Goal: Task Accomplishment & Management: Manage account settings

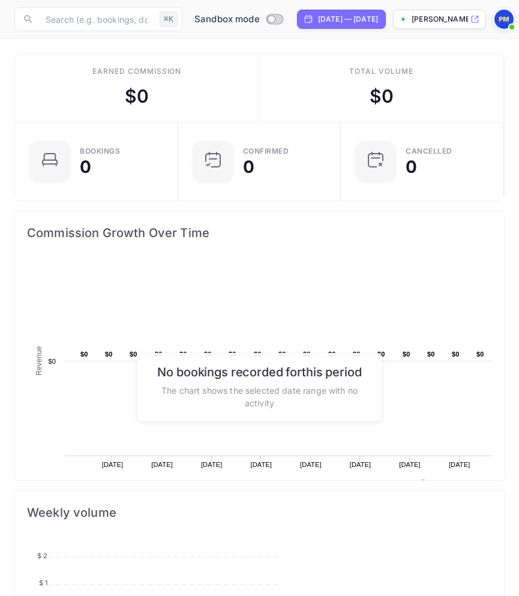
scroll to position [195, 276]
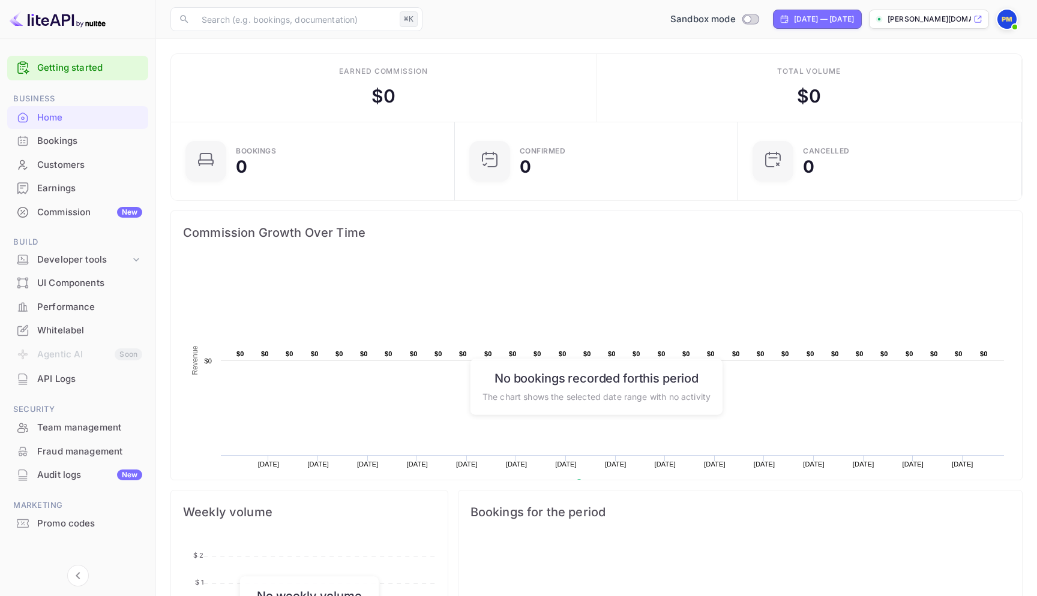
click at [57, 377] on div "API Logs" at bounding box center [89, 379] width 105 height 14
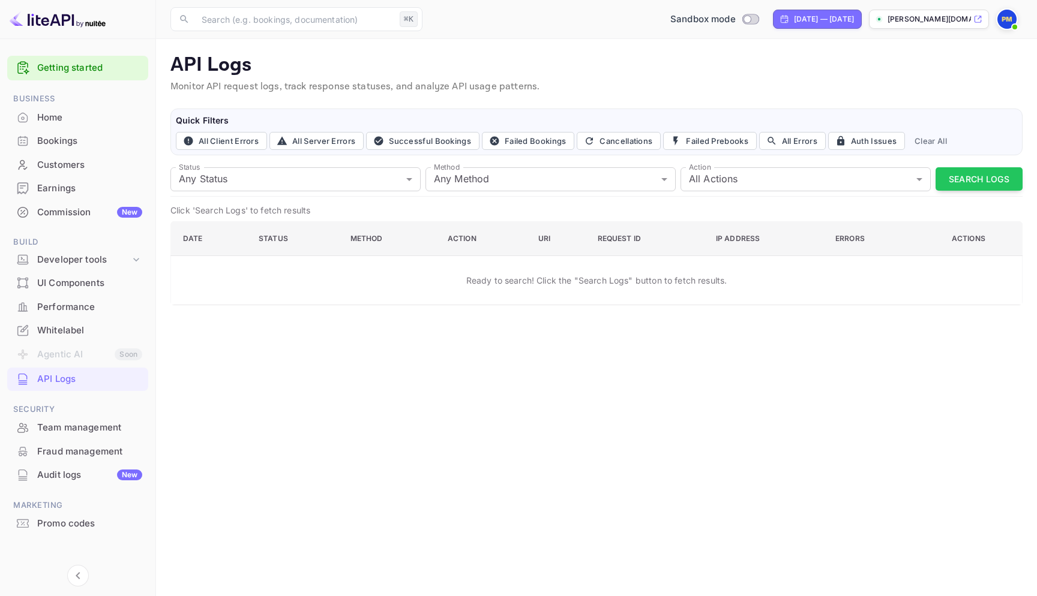
click at [101, 67] on link "Getting started" at bounding box center [89, 68] width 105 height 14
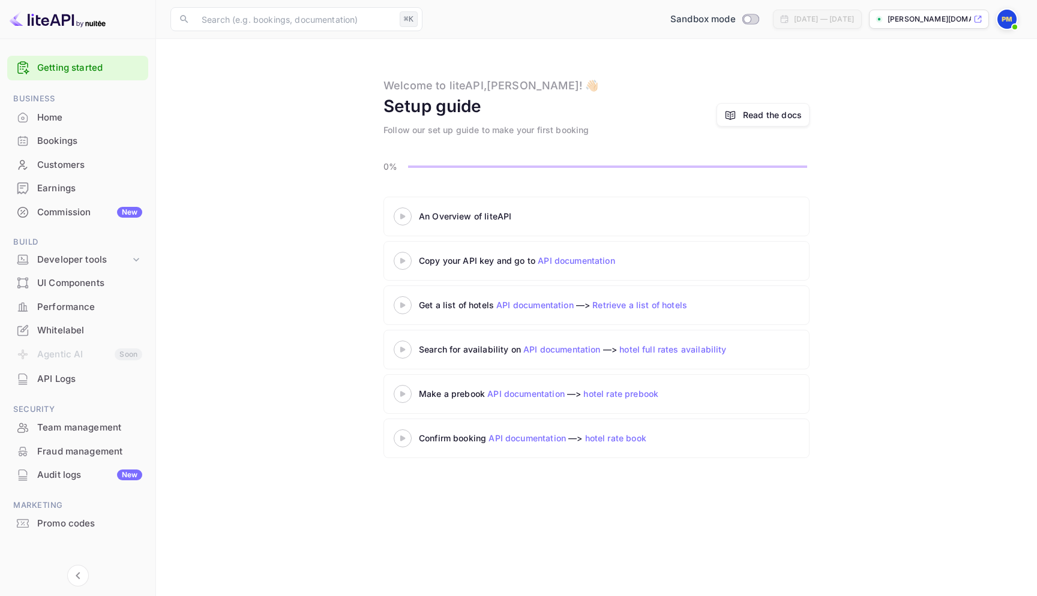
click at [518, 263] on link "API documentation" at bounding box center [575, 261] width 77 height 10
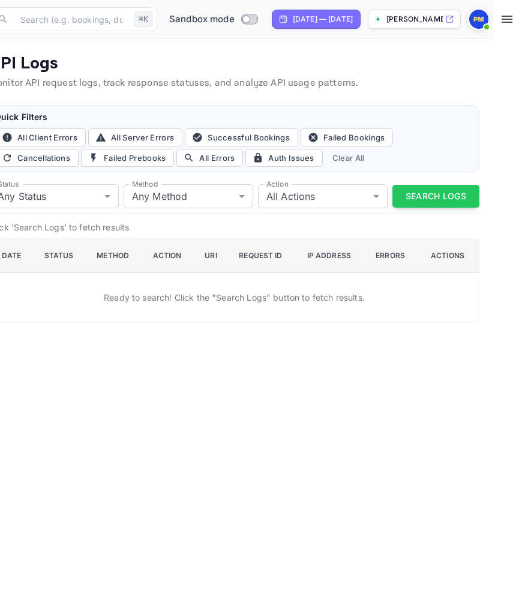
scroll to position [0, 71]
click at [483, 22] on span at bounding box center [486, 27] width 12 height 12
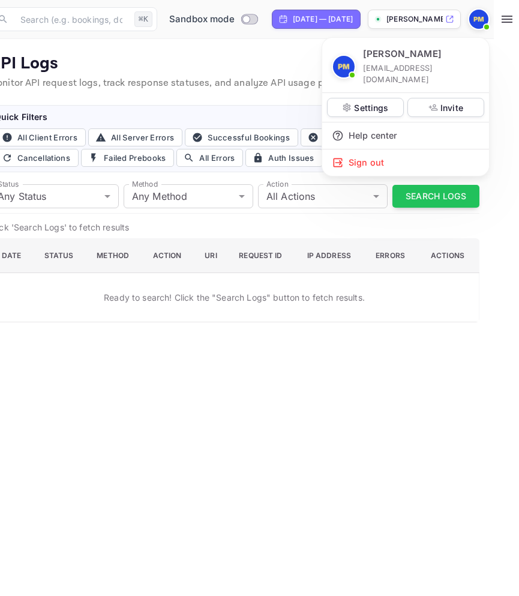
click at [262, 62] on div at bounding box center [259, 298] width 519 height 596
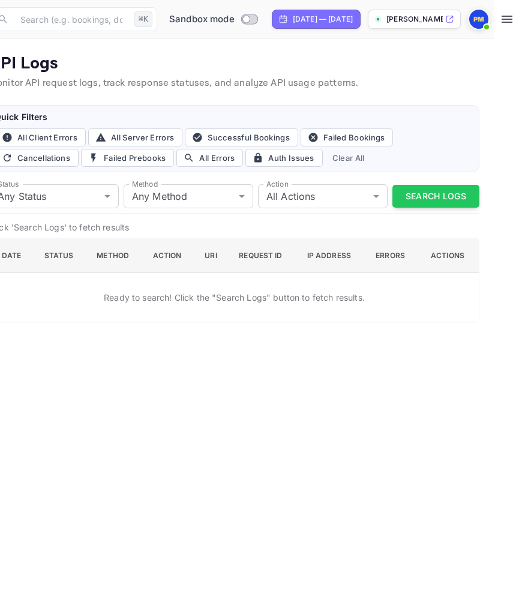
click at [193, 366] on main "API Logs Monitor API request logs, track response statuses, and analyze API usa…" at bounding box center [234, 317] width 519 height 557
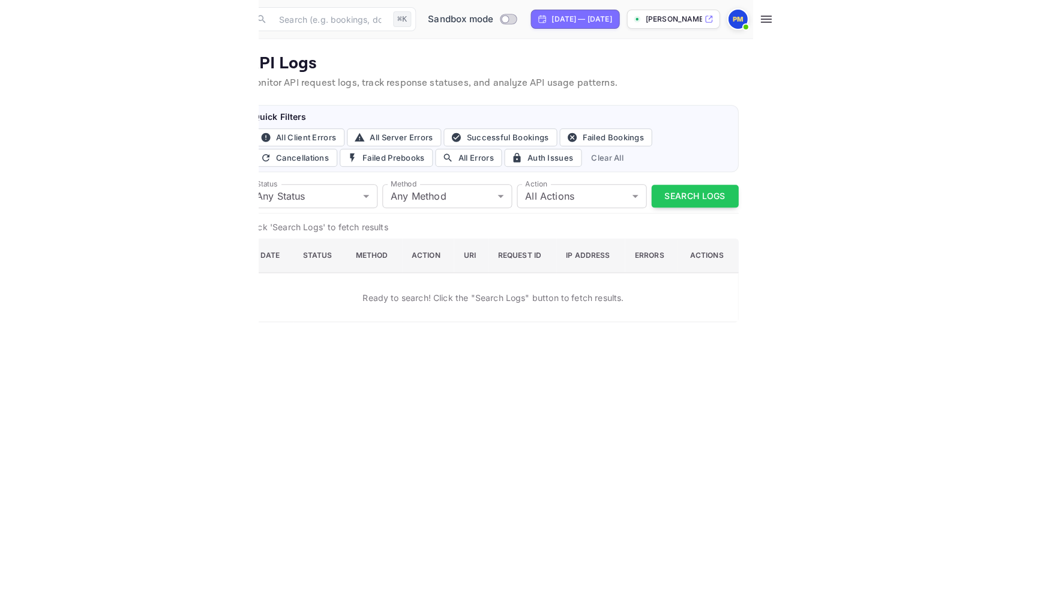
scroll to position [0, 0]
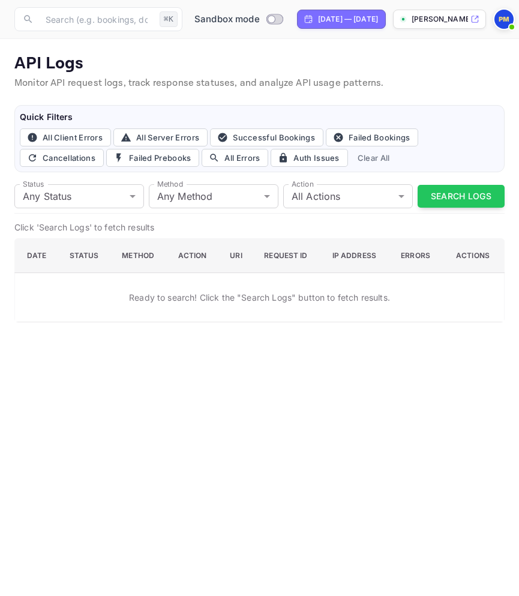
click at [188, 256] on th "Action" at bounding box center [195, 256] width 52 height 34
click at [230, 254] on th "URI" at bounding box center [237, 256] width 34 height 34
click at [110, 197] on body "Now you can check your travel website directly from the link. Check your websit…" at bounding box center [259, 298] width 519 height 596
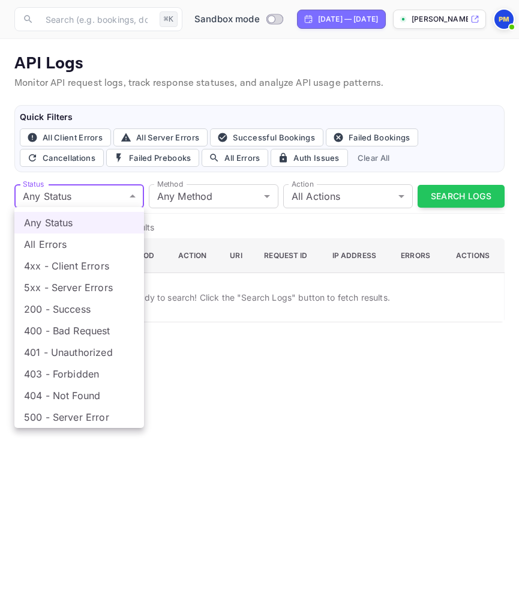
click at [110, 197] on div at bounding box center [259, 298] width 519 height 596
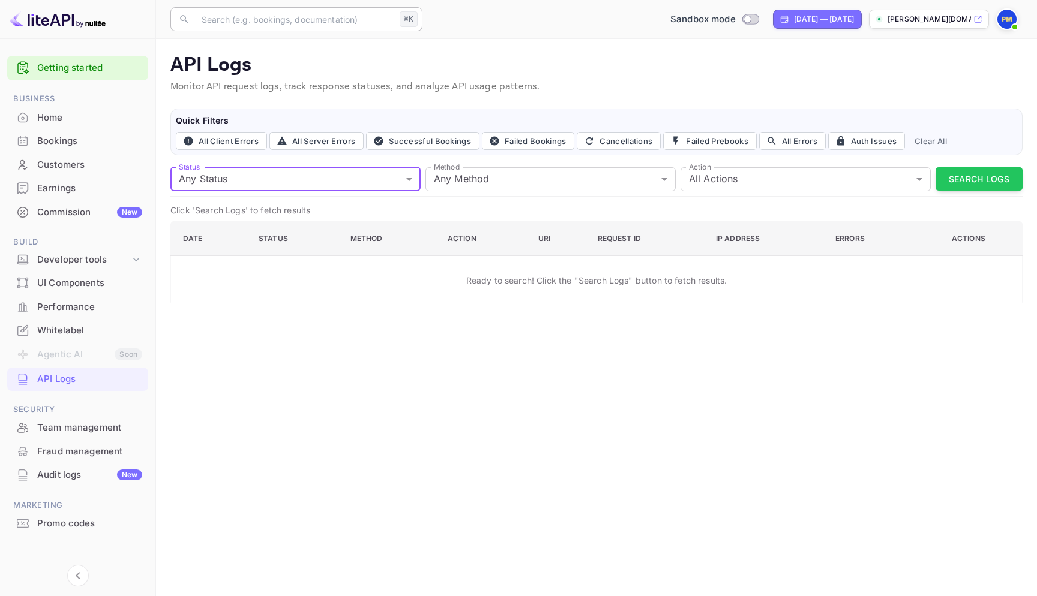
click at [335, 28] on input "text" at bounding box center [294, 19] width 200 height 24
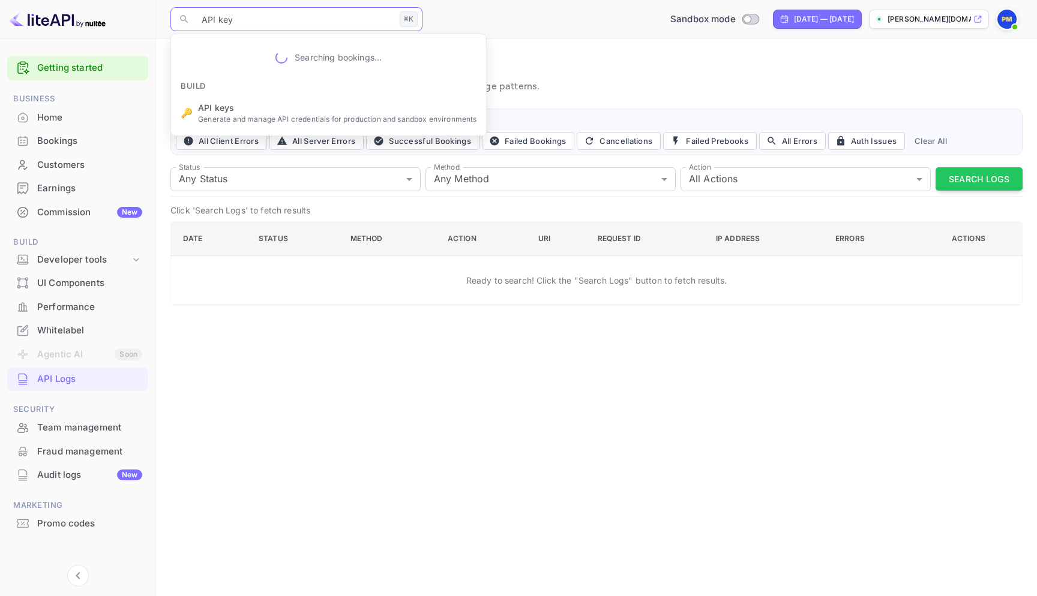
type input "API keys"
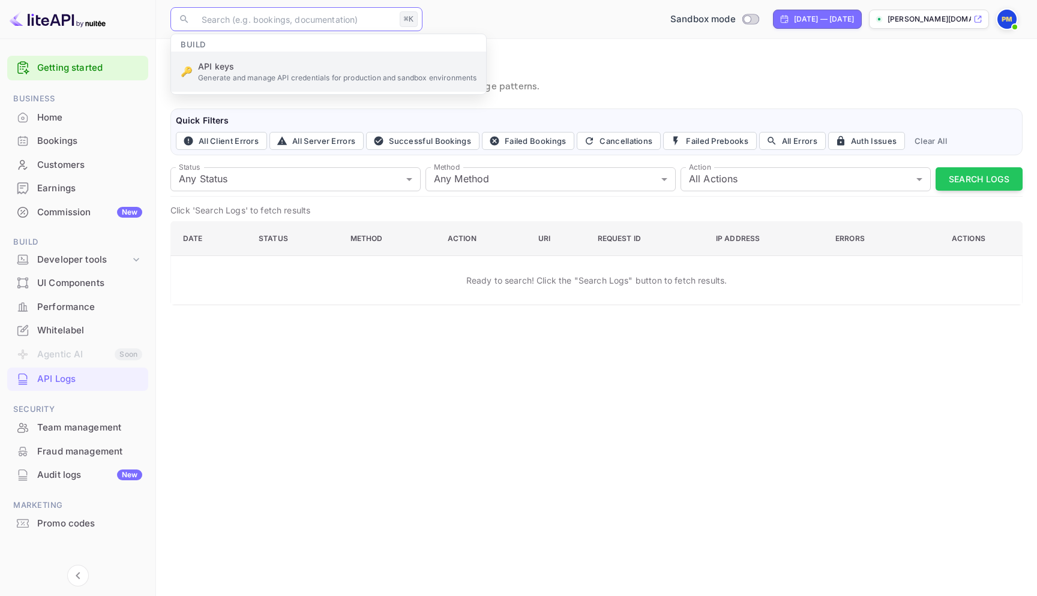
click at [274, 62] on ul "Build 🔑 API keys Generate and manage API credentials for production and sandbox…" at bounding box center [328, 64] width 315 height 60
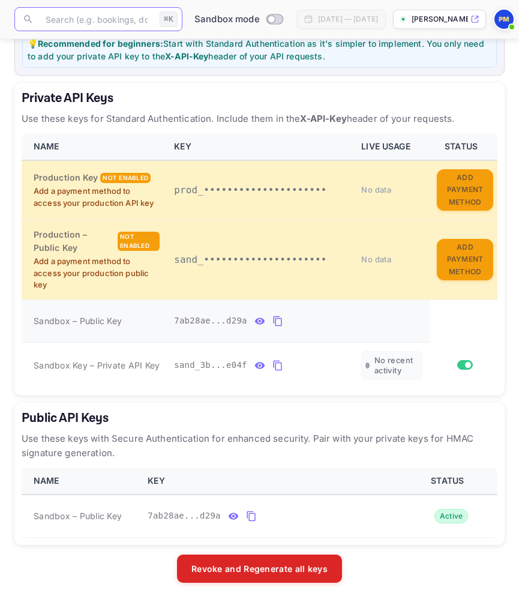
scroll to position [236, 0]
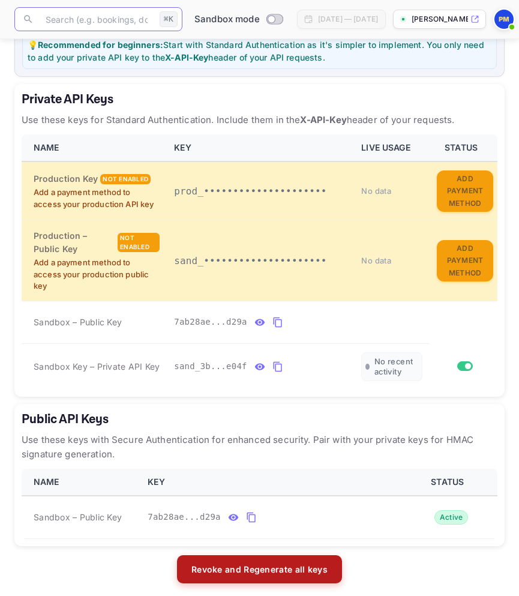
click at [224, 564] on button "Revoke and Regenerate all keys" at bounding box center [259, 569] width 165 height 29
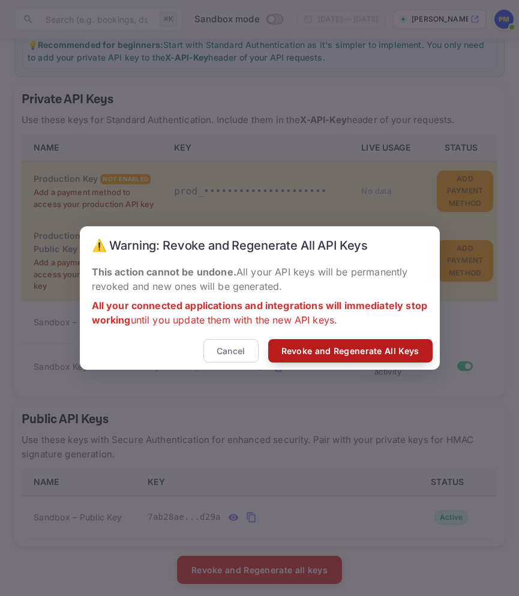
click at [334, 352] on button "Revoke and Regenerate All Keys" at bounding box center [350, 350] width 164 height 23
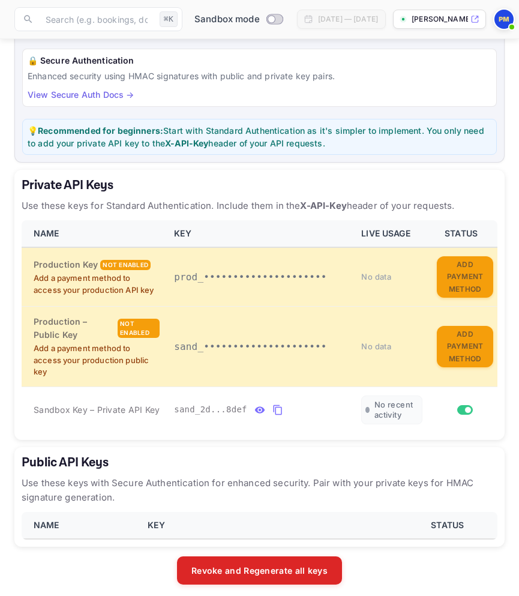
scroll to position [140, 0]
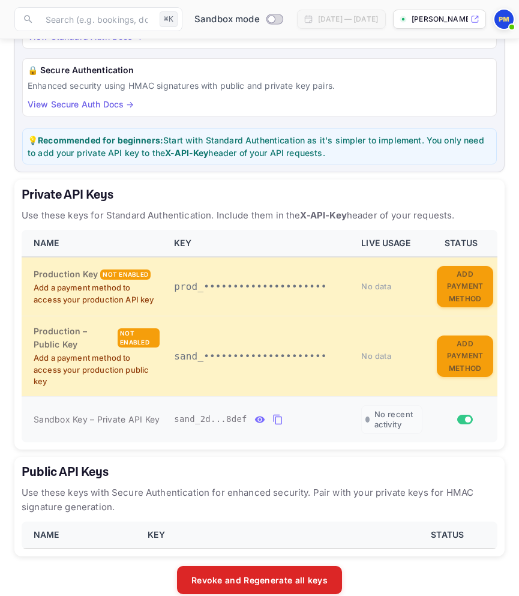
click at [189, 420] on div "sand_2d...8def" at bounding box center [260, 419] width 173 height 19
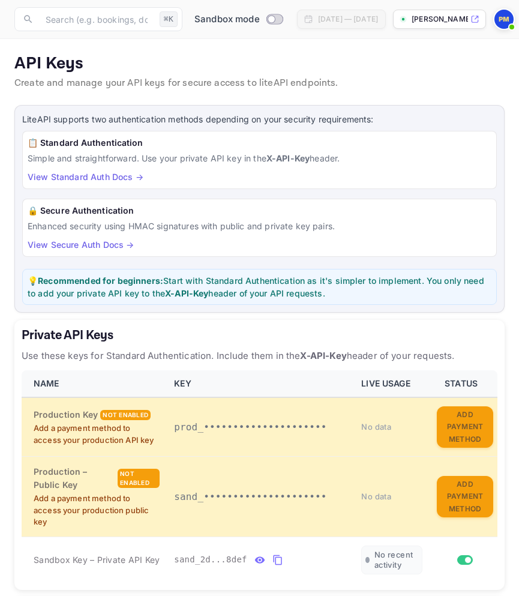
scroll to position [0, 0]
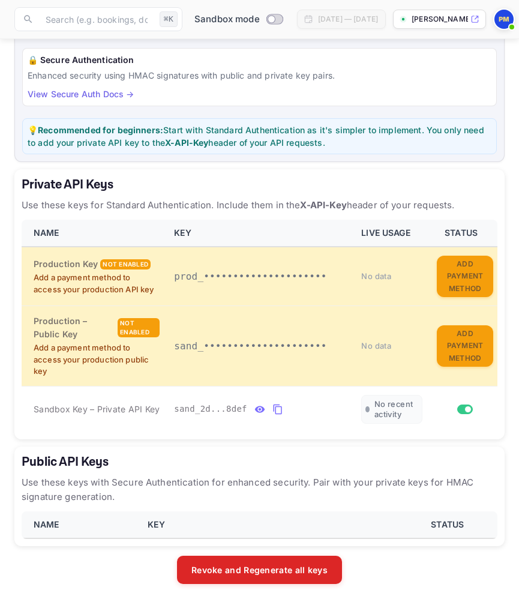
scroll to position [150, 0]
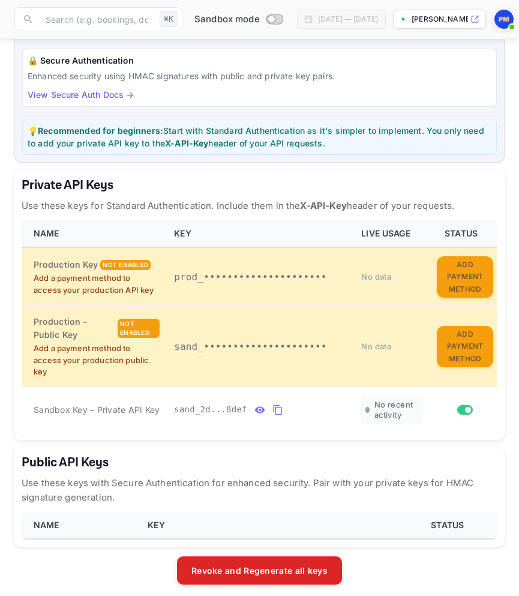
click at [115, 516] on th "NAME" at bounding box center [81, 525] width 119 height 27
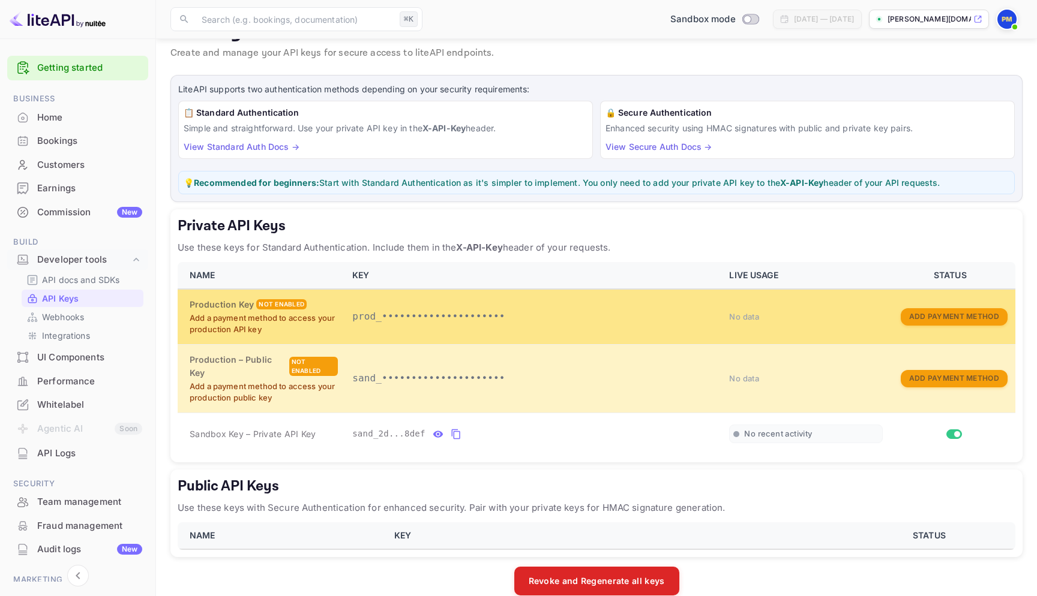
scroll to position [33, 0]
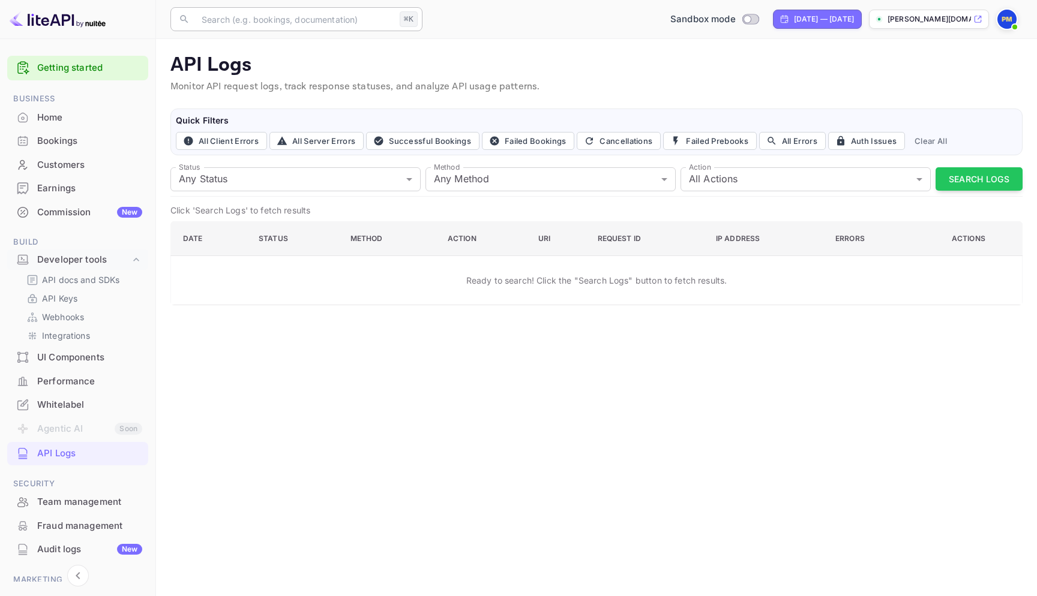
click at [234, 26] on input "text" at bounding box center [294, 19] width 200 height 24
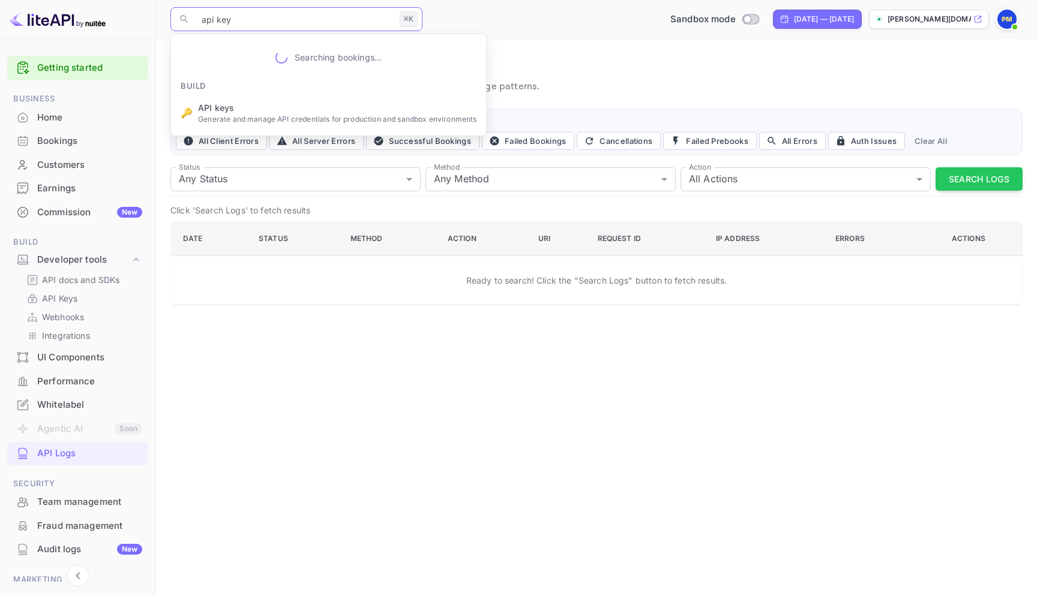
type input "api keys"
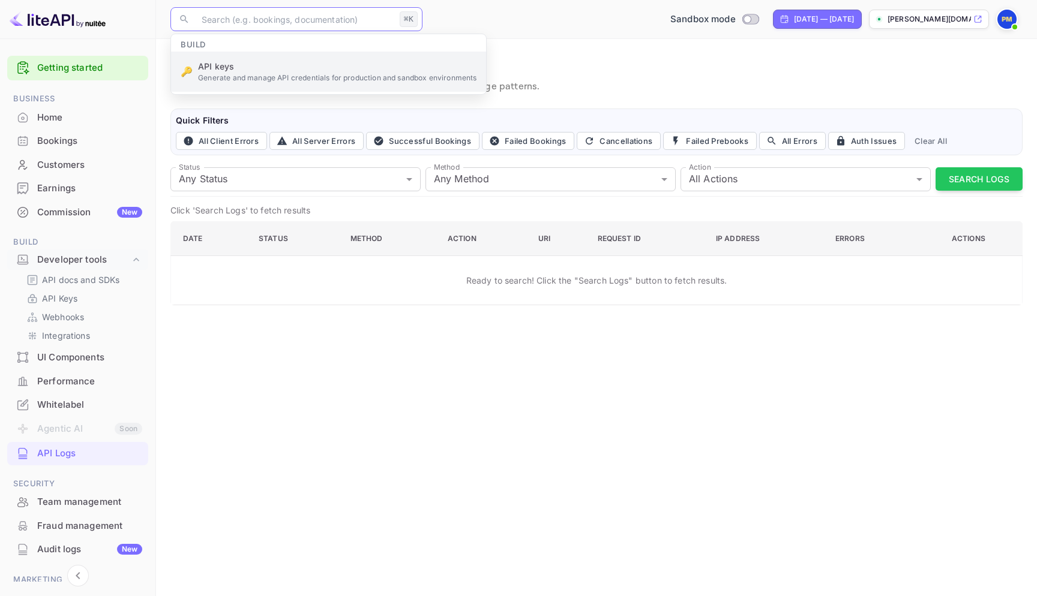
click at [221, 67] on ul "Build 🔑 API keys Generate and manage API credentials for production and sandbox…" at bounding box center [328, 64] width 315 height 60
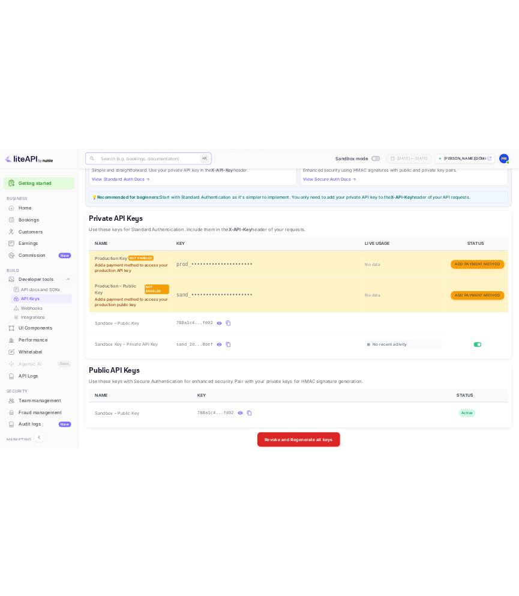
scroll to position [119, 0]
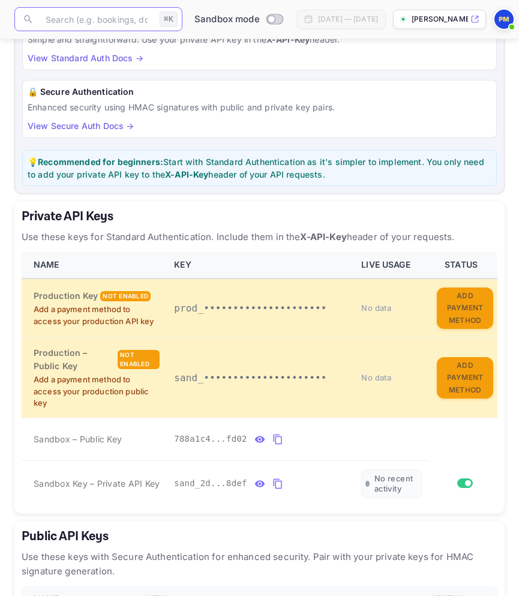
click at [274, 435] on icon "private api keys table" at bounding box center [277, 439] width 8 height 10
click at [275, 434] on icon "private api keys table" at bounding box center [277, 439] width 8 height 10
click at [277, 434] on icon "private api keys table" at bounding box center [277, 439] width 11 height 14
click at [275, 435] on icon "private api keys table" at bounding box center [277, 439] width 8 height 10
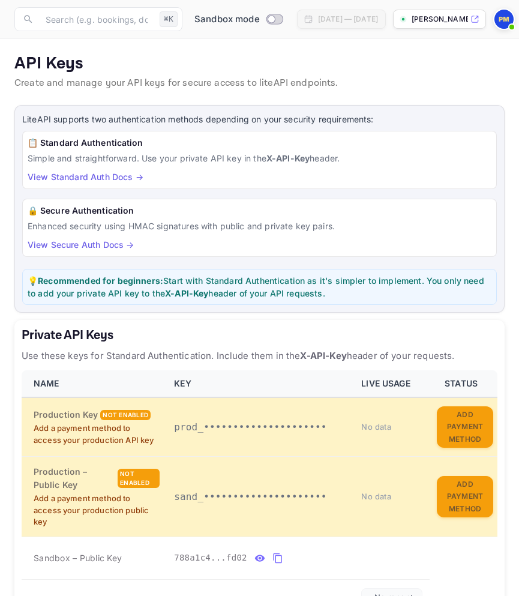
scroll to position [0, 0]
click at [86, 176] on link "View Standard Auth Docs →" at bounding box center [86, 177] width 116 height 10
click at [91, 21] on input "text" at bounding box center [96, 19] width 116 height 24
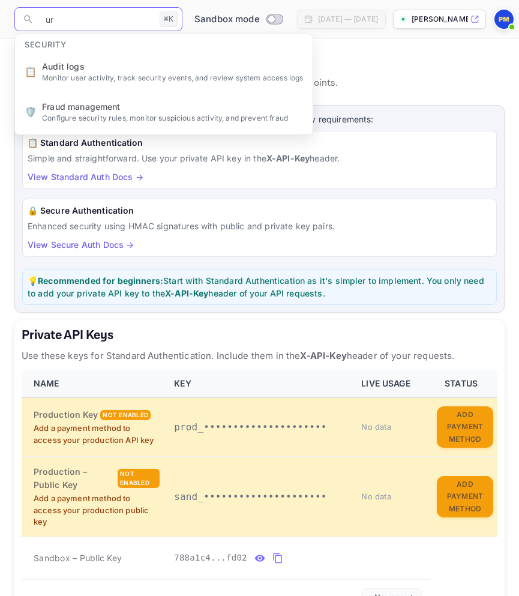
type input "u"
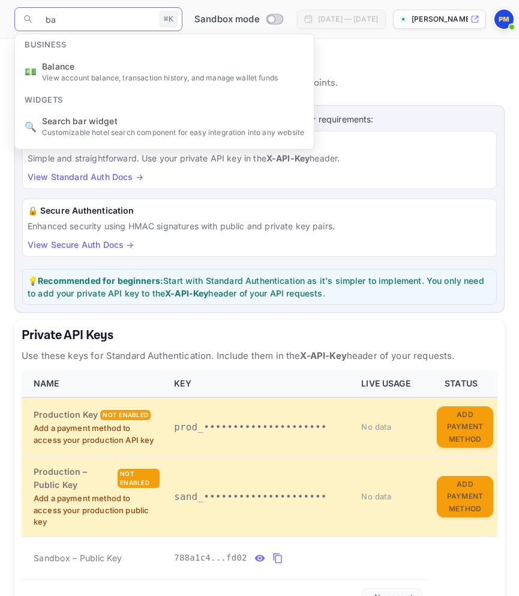
type input "b"
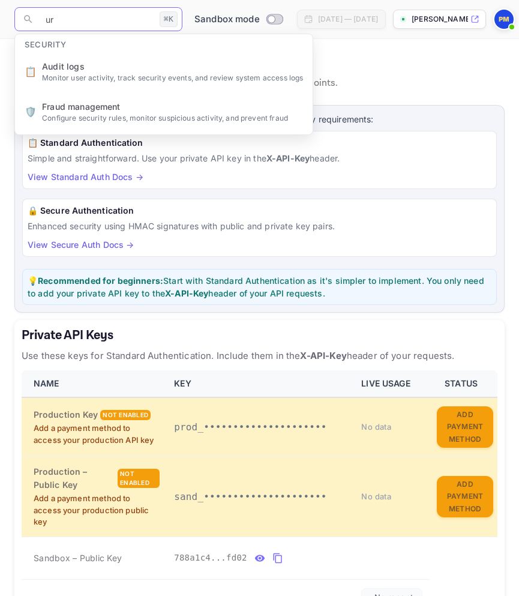
type input "u"
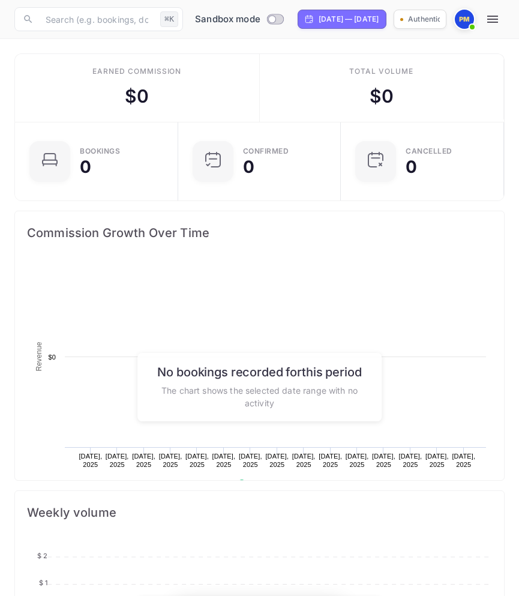
scroll to position [1, 1]
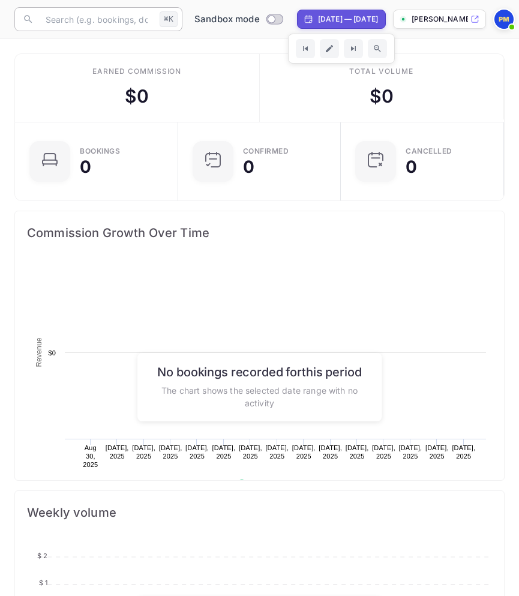
click at [74, 22] on input "text" at bounding box center [96, 19] width 116 height 24
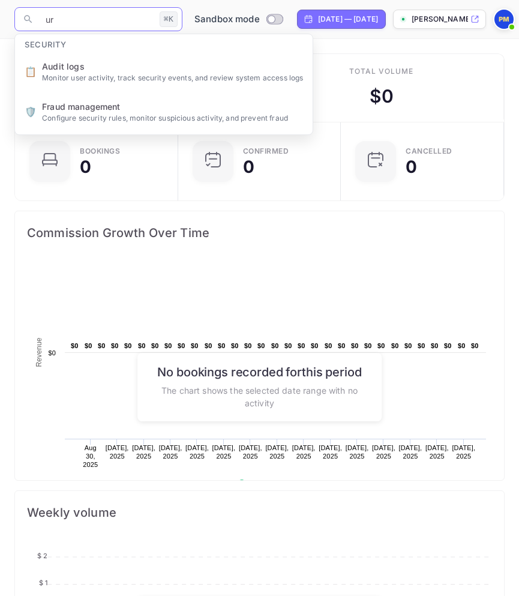
type input "u"
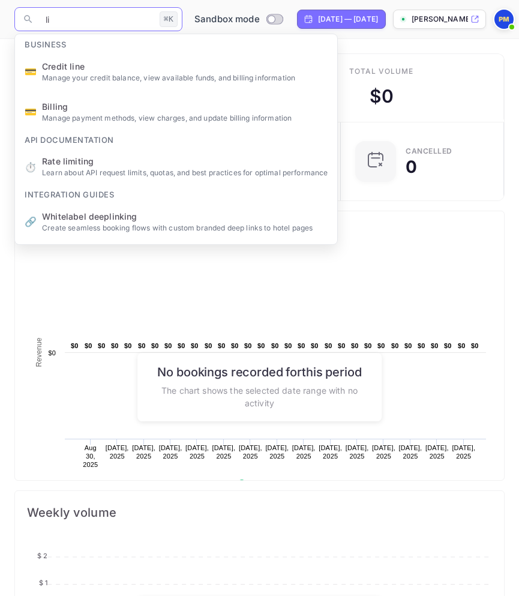
type input "l"
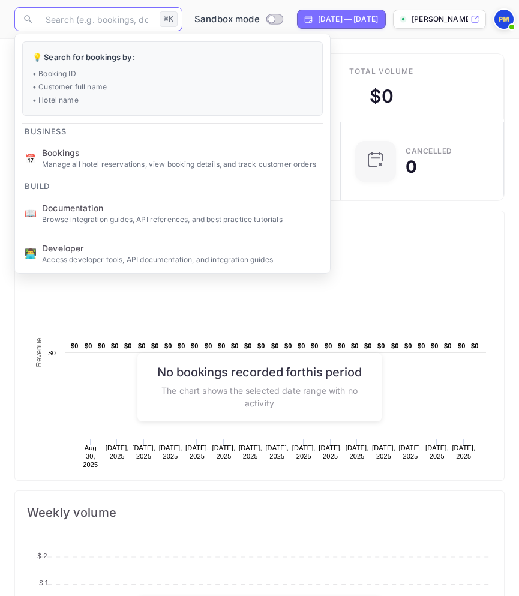
type input "t"
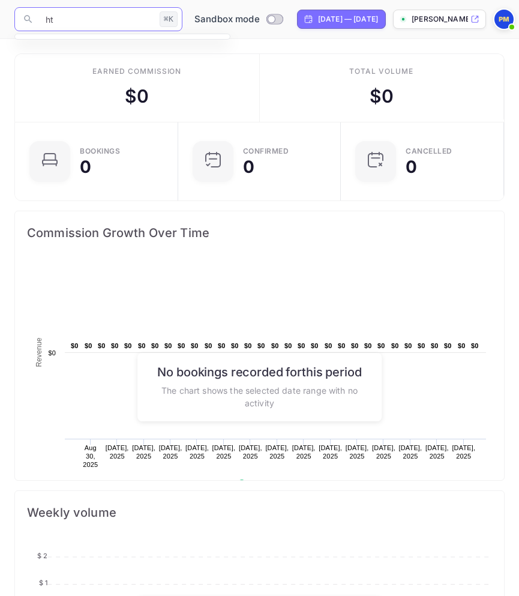
type input "h"
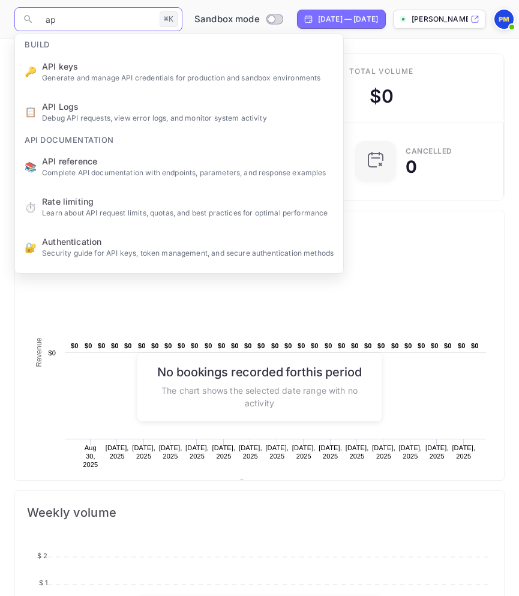
type input "api"
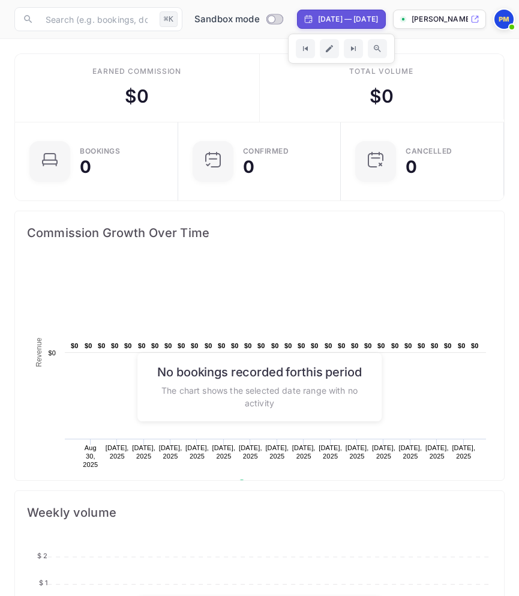
click at [468, 16] on p "[PERSON_NAME][DOMAIN_NAME]..." at bounding box center [439, 19] width 56 height 11
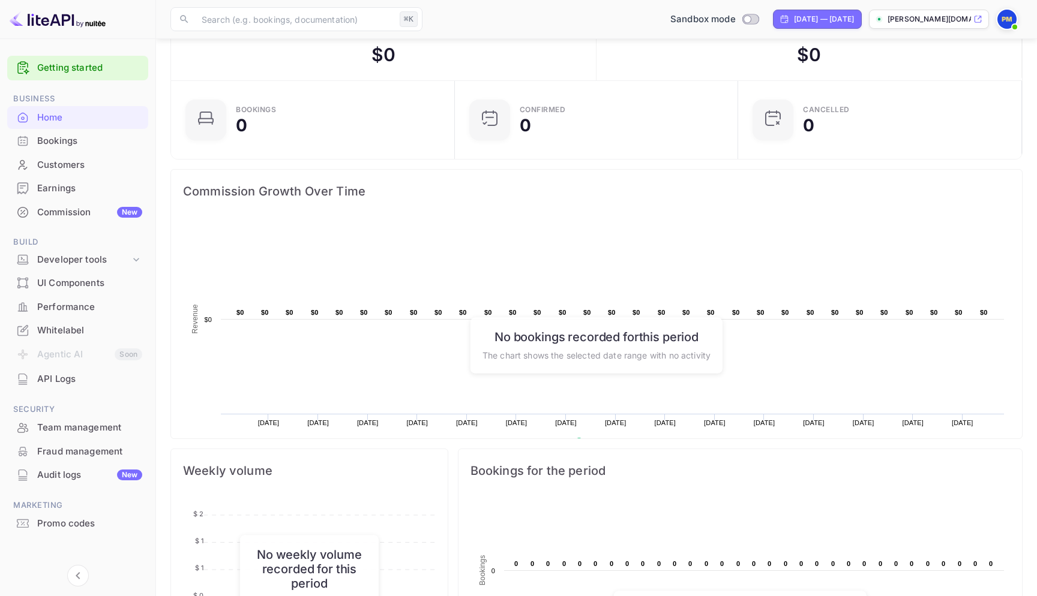
scroll to position [57, 0]
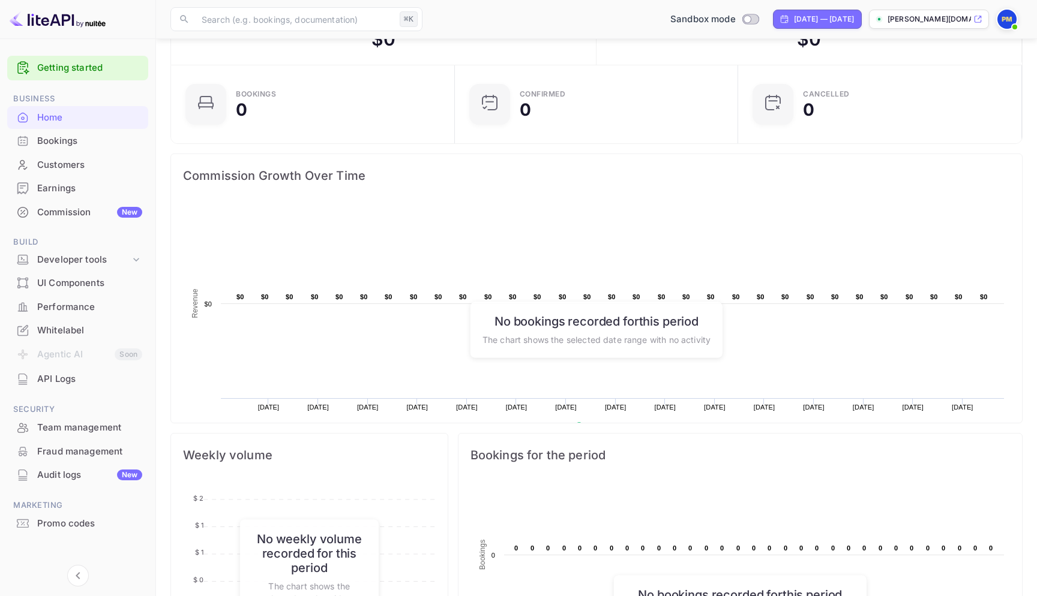
click at [61, 374] on div "API Logs" at bounding box center [89, 379] width 105 height 14
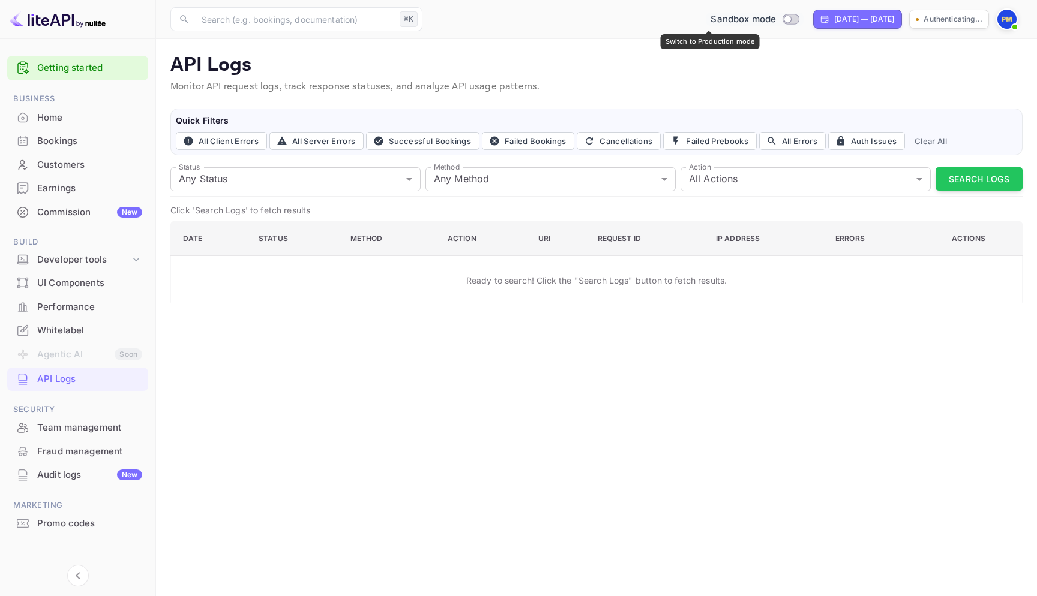
click at [734, 20] on div "Sandbox mode" at bounding box center [754, 20] width 98 height 14
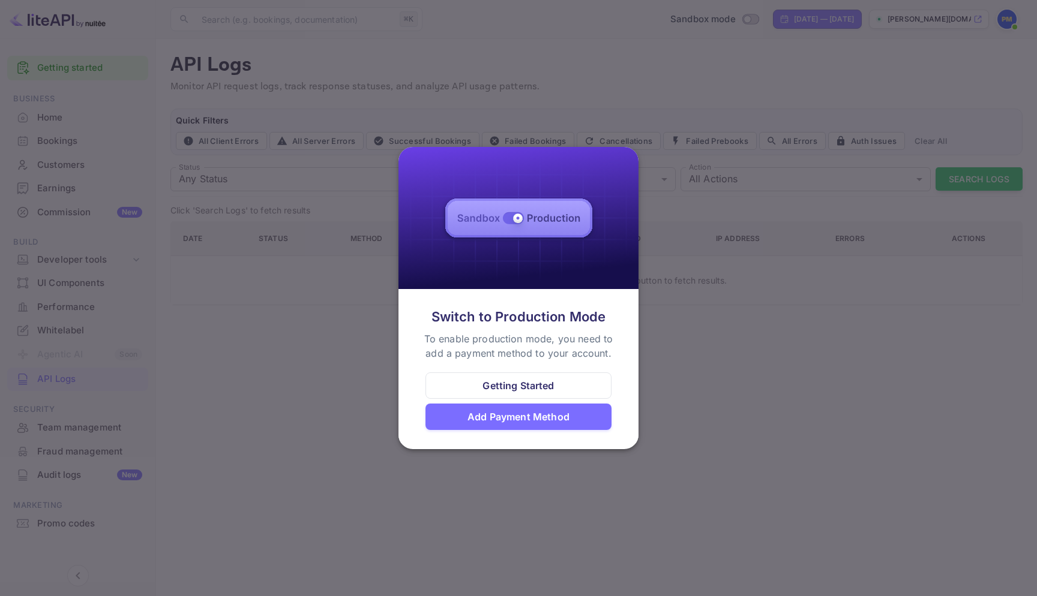
click at [511, 388] on div "Getting Started" at bounding box center [517, 385] width 71 height 14
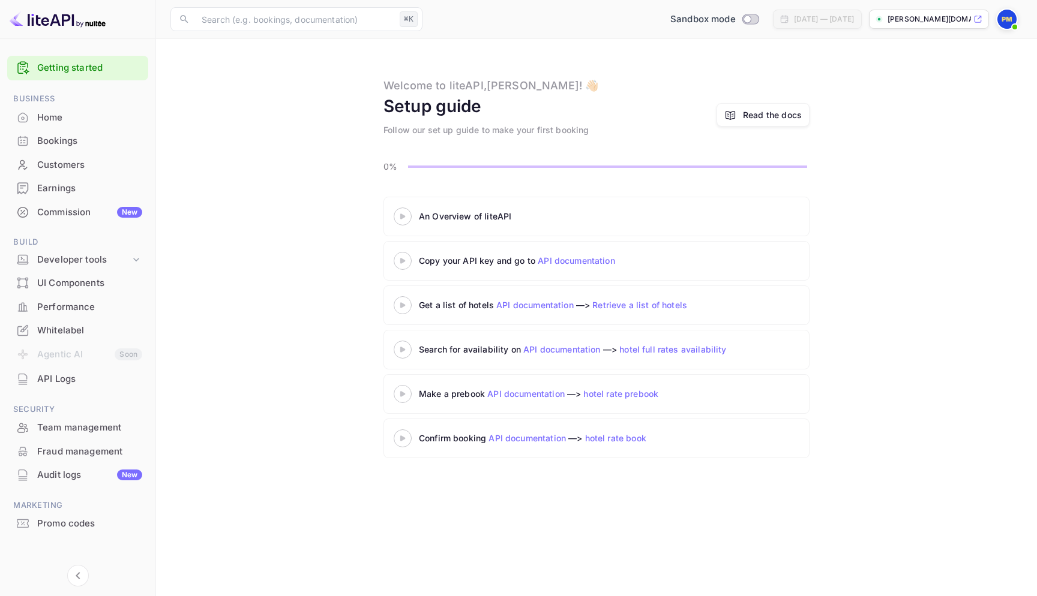
click at [67, 115] on div "Home" at bounding box center [89, 118] width 105 height 14
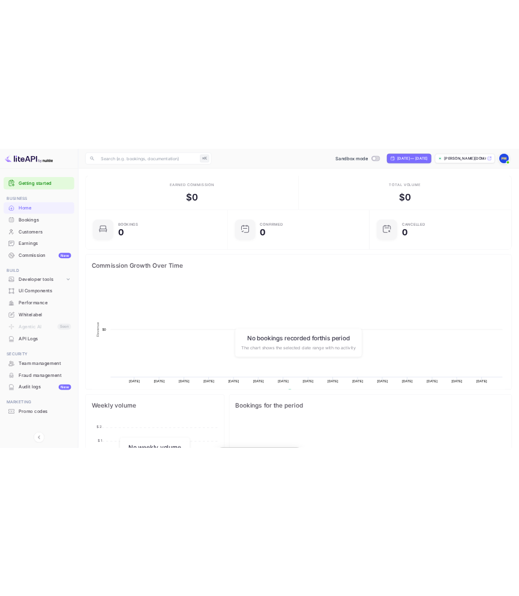
scroll to position [195, 276]
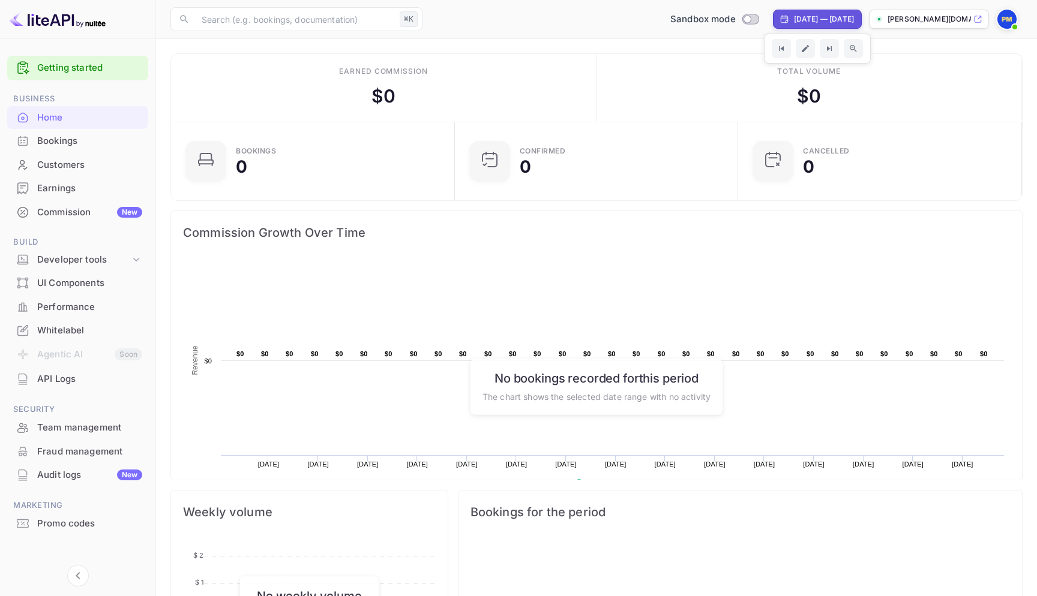
click at [956, 22] on p "[PERSON_NAME][DOMAIN_NAME]..." at bounding box center [928, 19] width 83 height 11
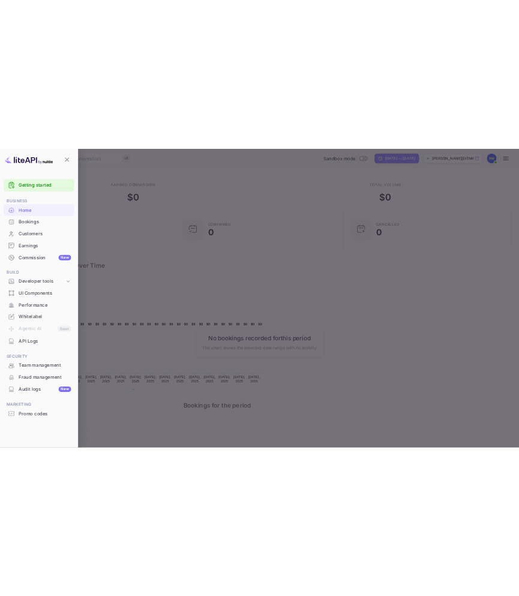
scroll to position [195, 489]
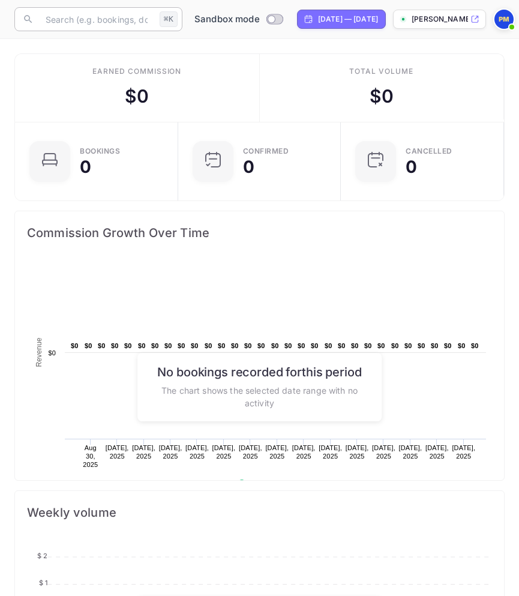
click at [76, 19] on input "text" at bounding box center [96, 19] width 116 height 24
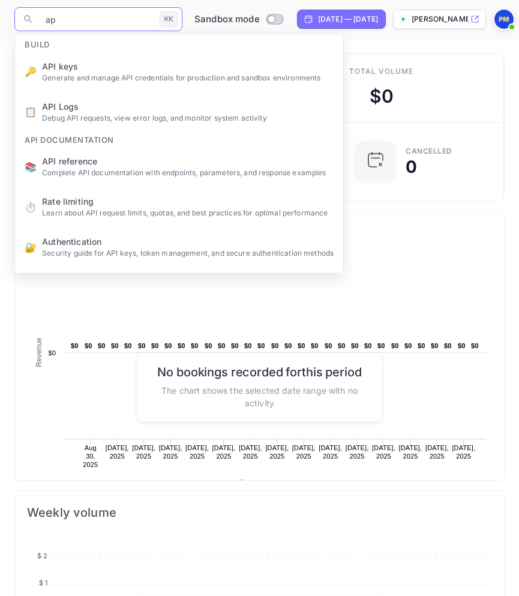
type input "api"
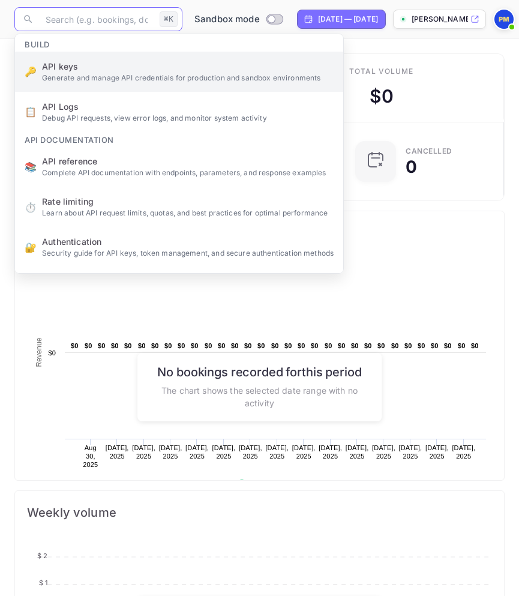
click at [85, 82] on ul "Build 🔑 API keys Generate and manage API credentials for production and sandbox…" at bounding box center [179, 279] width 328 height 491
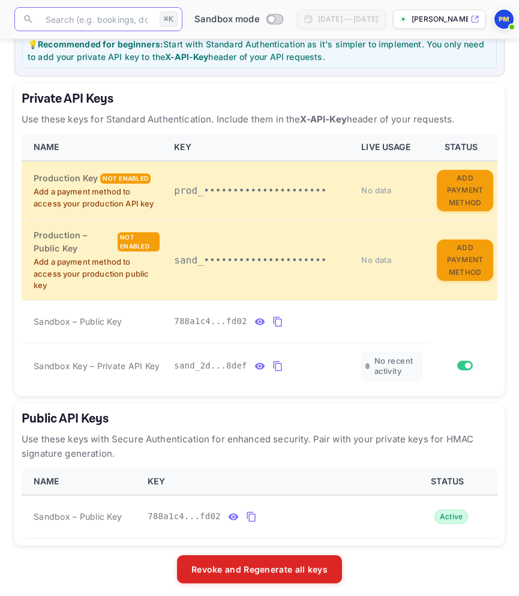
scroll to position [236, 0]
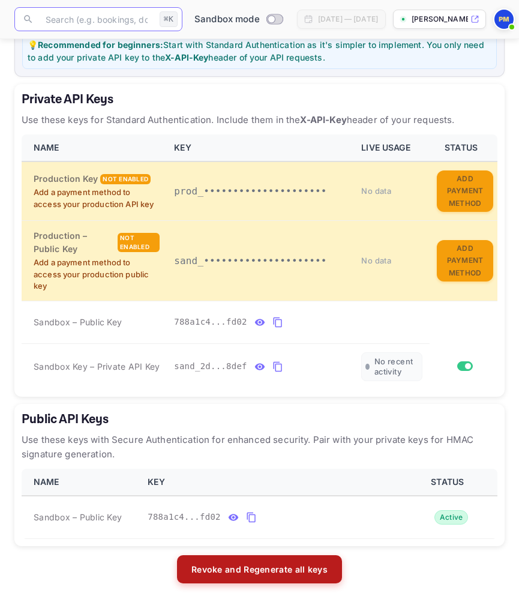
click at [221, 568] on button "Revoke and Regenerate all keys" at bounding box center [259, 569] width 165 height 29
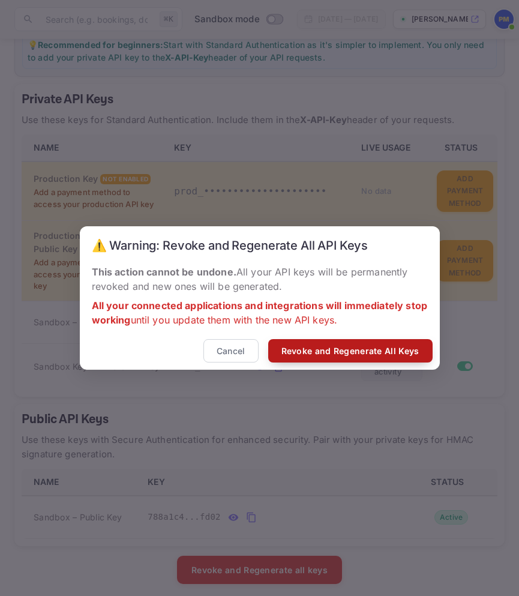
click at [302, 353] on button "Revoke and Regenerate All Keys" at bounding box center [350, 350] width 164 height 23
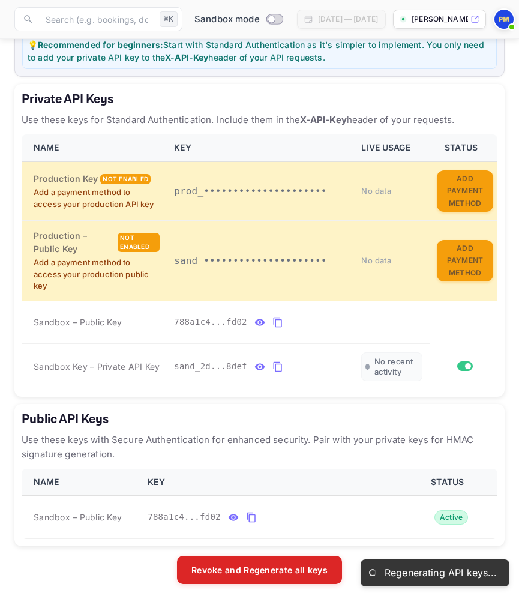
scroll to position [150, 0]
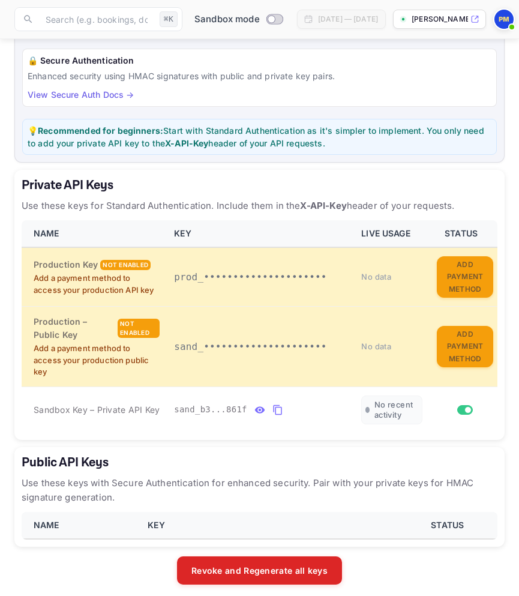
click at [293, 516] on th "KEY" at bounding box center [271, 525] width 262 height 27
click at [94, 440] on div "LiteAPI supports two authentication methods depending on your security requirem…" at bounding box center [259, 270] width 490 height 630
click at [105, 22] on input "text" at bounding box center [96, 19] width 116 height 24
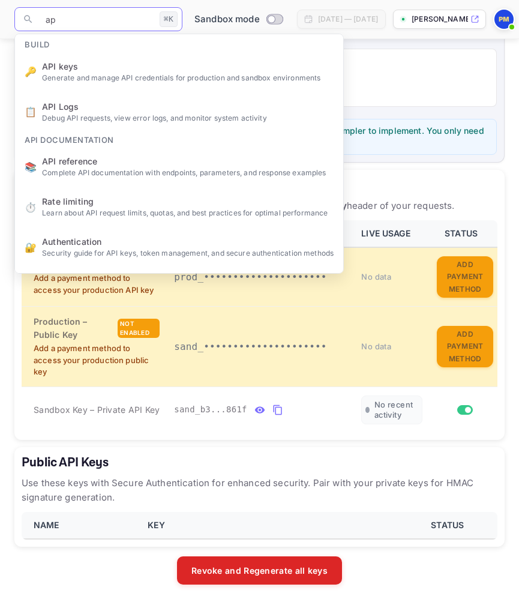
type input "api"
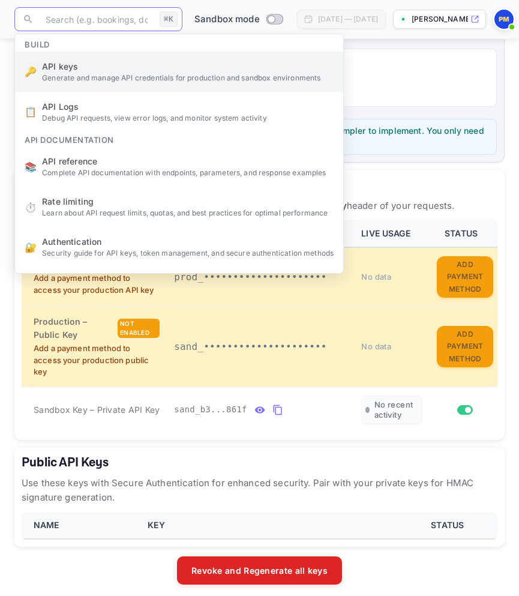
click at [73, 77] on ul "Build 🔑 API keys Generate and manage API credentials for production and sandbox…" at bounding box center [179, 279] width 328 height 491
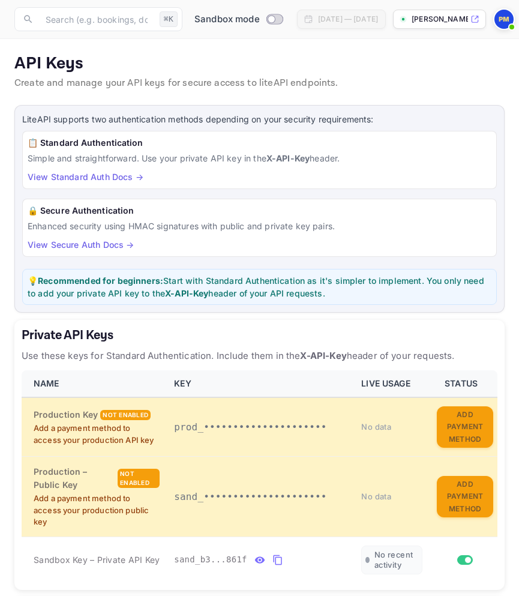
click at [97, 175] on link "View Standard Auth Docs →" at bounding box center [86, 177] width 116 height 10
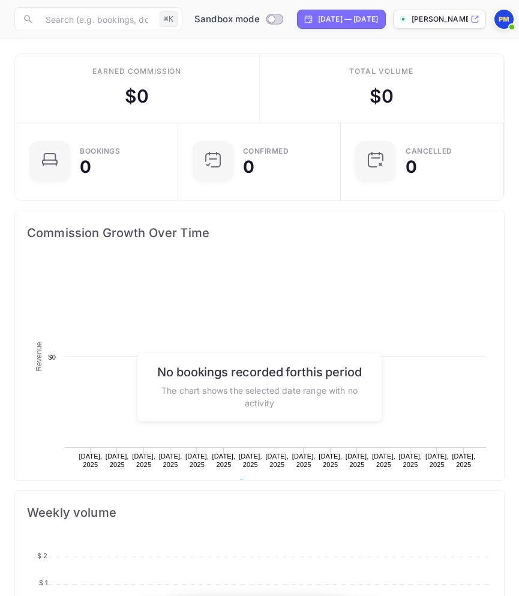
scroll to position [195, 489]
click at [78, 16] on input "text" at bounding box center [96, 19] width 116 height 24
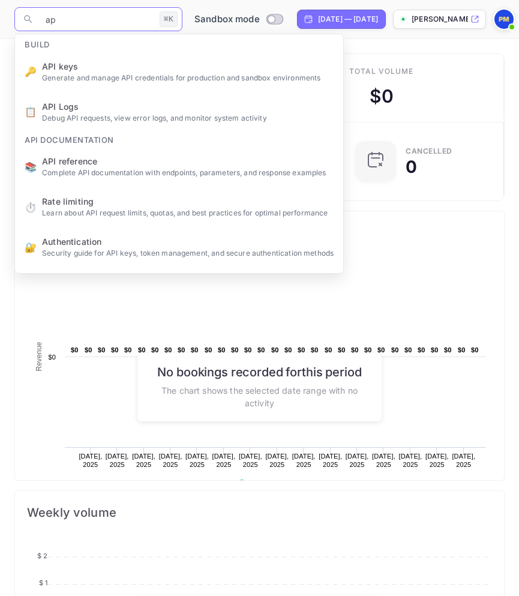
type input "api"
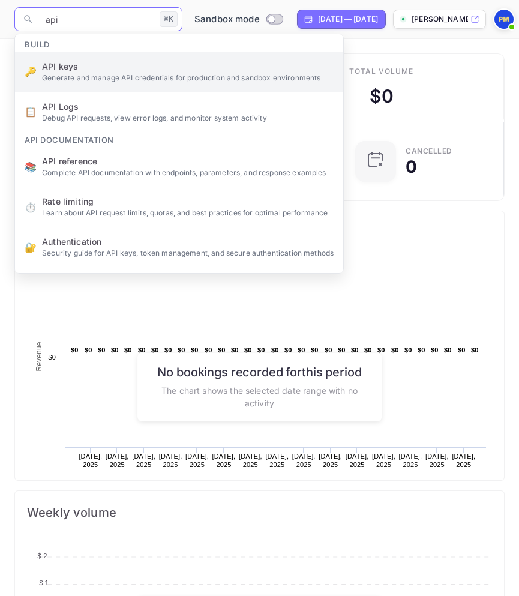
click at [79, 80] on ul "Build 🔑 API keys Generate and manage API credentials for production and sandbox…" at bounding box center [179, 279] width 328 height 491
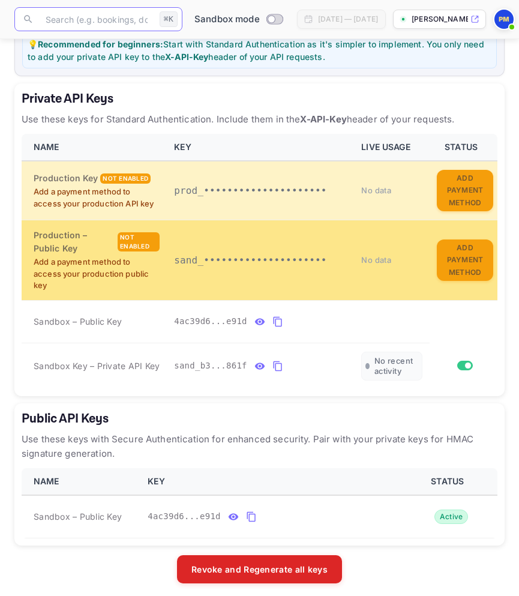
scroll to position [236, 0]
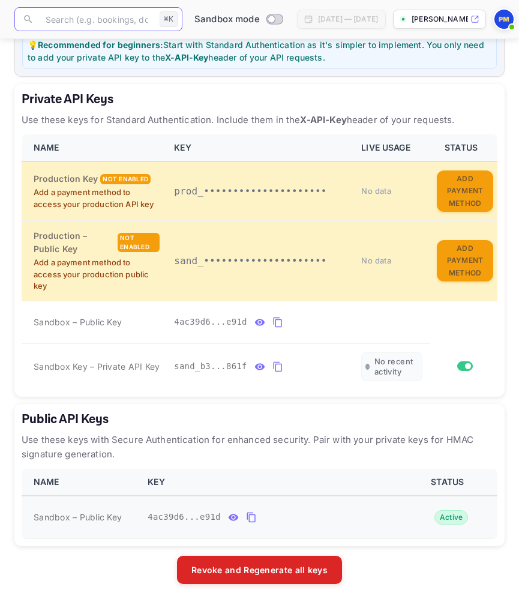
click at [251, 512] on icon "public api keys table" at bounding box center [251, 517] width 11 height 14
drag, startPoint x: 121, startPoint y: 317, endPoint x: 33, endPoint y: 317, distance: 87.6
click at [33, 317] on td "Sandbox – Public Key" at bounding box center [94, 322] width 145 height 43
copy span "Sandbox – Public Key"
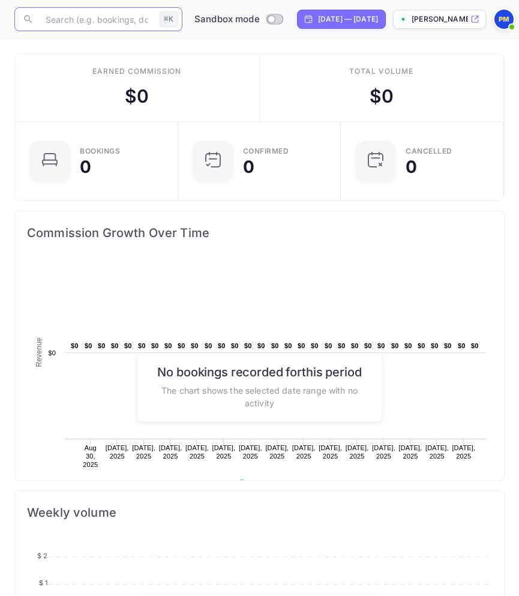
scroll to position [195, 489]
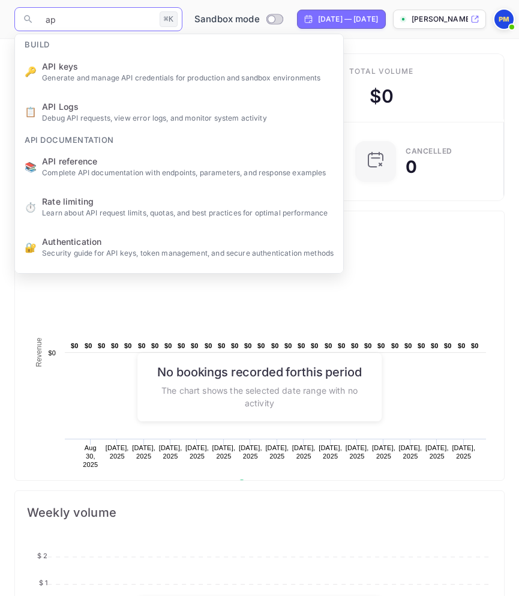
type input "api"
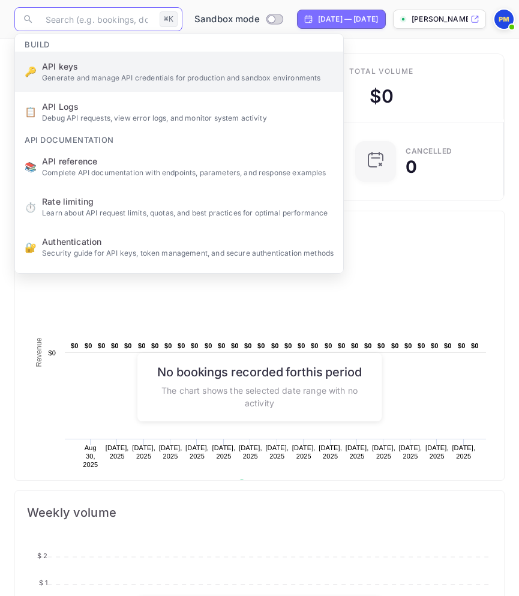
click at [103, 82] on p "Generate and manage API credentials for production and sandbox environments" at bounding box center [188, 78] width 292 height 11
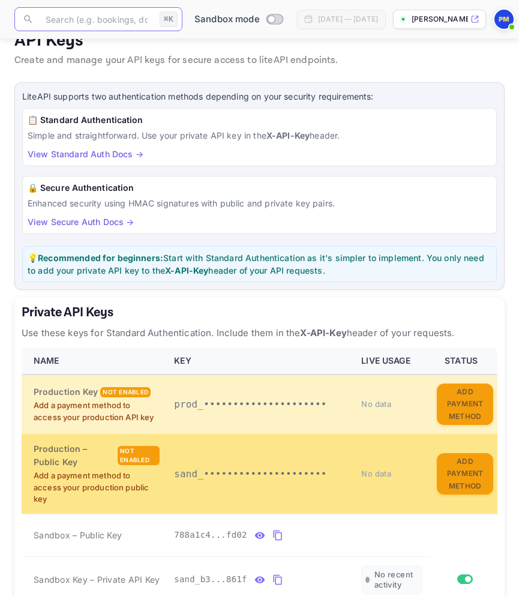
scroll to position [33, 0]
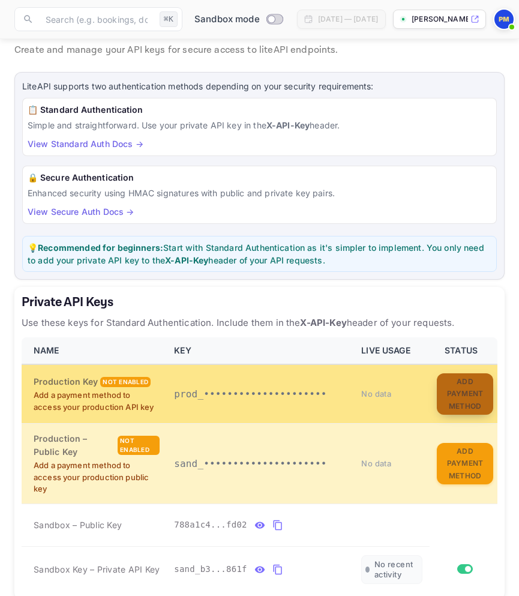
click at [463, 391] on button "Add Payment Method" at bounding box center [465, 394] width 56 height 42
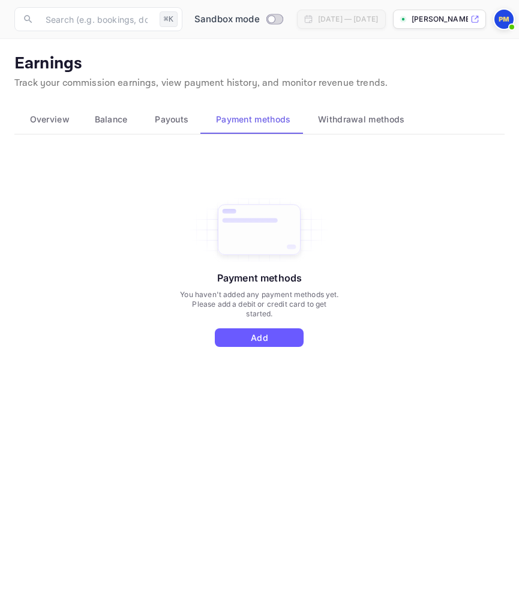
click at [243, 343] on button "Add" at bounding box center [259, 337] width 89 height 19
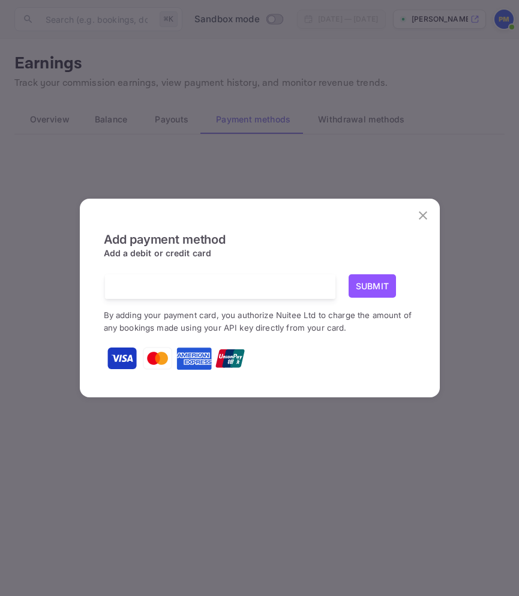
click at [115, 359] on img at bounding box center [122, 358] width 30 height 30
click at [366, 283] on button "Submit" at bounding box center [373, 285] width 48 height 23
click at [368, 284] on button "Submit" at bounding box center [373, 285] width 48 height 23
click at [166, 432] on div "Add payment method Add a debit or credit card Submit By adding your payment car…" at bounding box center [259, 298] width 519 height 596
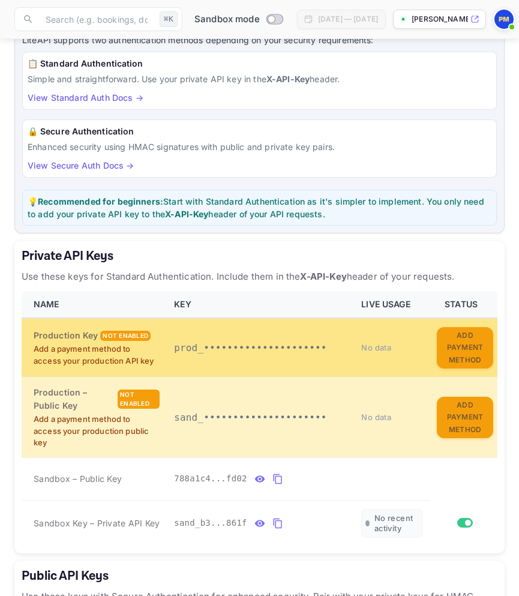
scroll to position [90, 0]
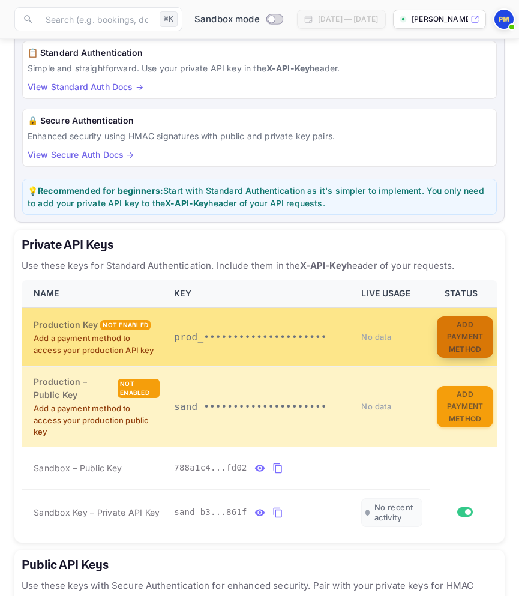
click at [465, 345] on button "Add Payment Method" at bounding box center [465, 337] width 56 height 42
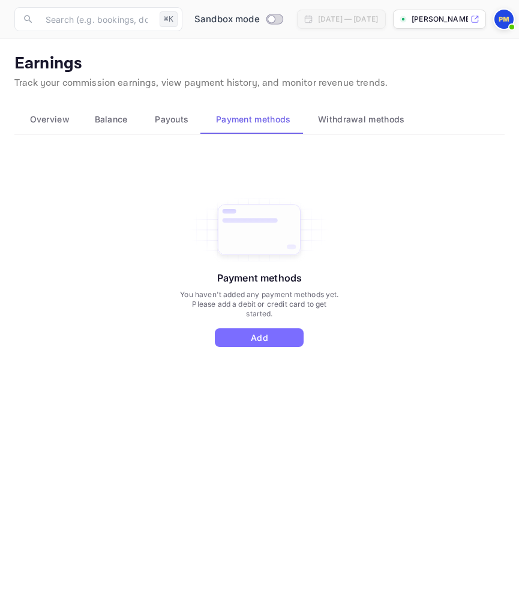
click at [344, 120] on span "Withdrawal methods" at bounding box center [361, 119] width 86 height 14
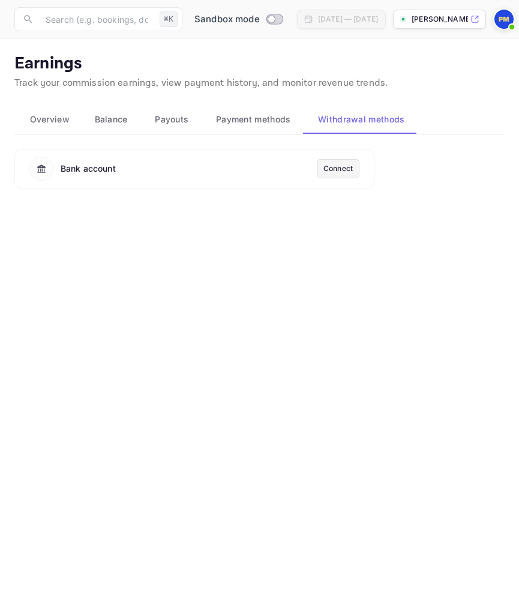
click at [261, 119] on span "Payment methods" at bounding box center [253, 119] width 75 height 14
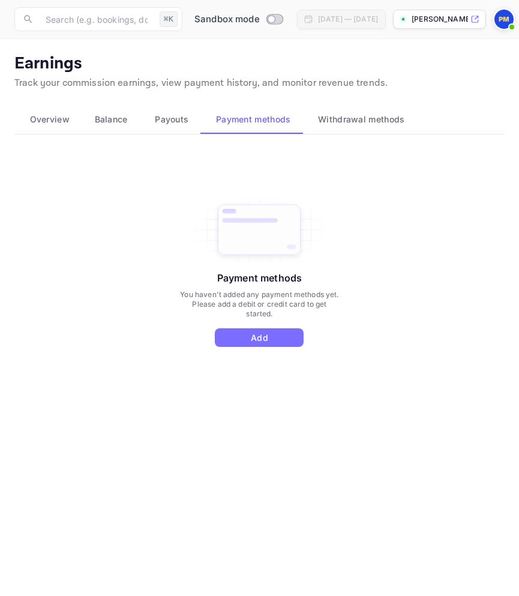
click at [184, 121] on span "Payouts" at bounding box center [172, 119] width 34 height 14
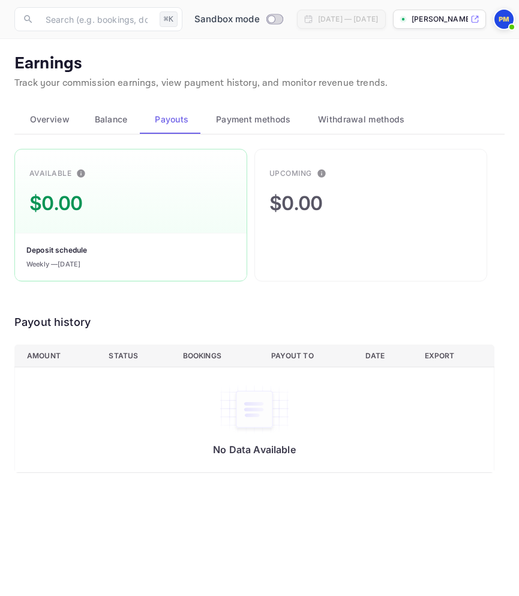
click at [112, 122] on span "Balance" at bounding box center [111, 119] width 33 height 14
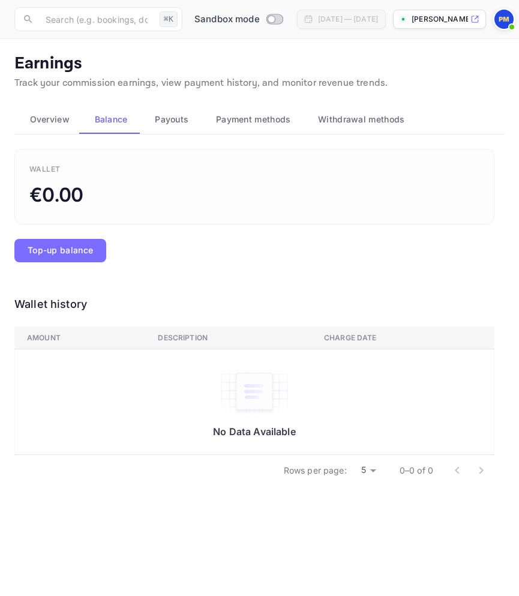
click at [250, 120] on span "Payment methods" at bounding box center [253, 119] width 75 height 14
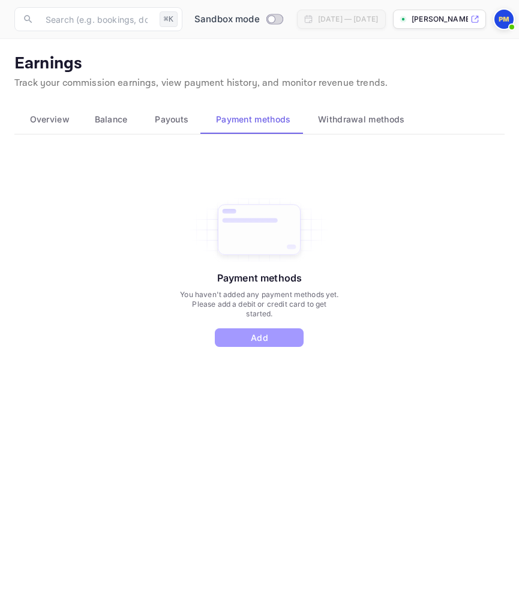
click at [262, 340] on button "Add" at bounding box center [259, 337] width 89 height 19
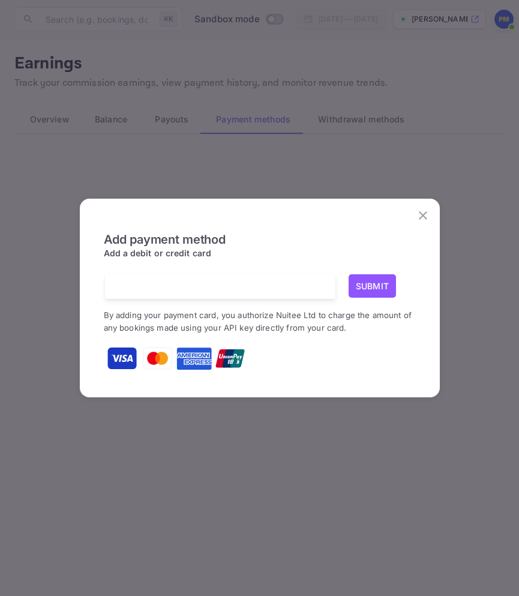
click at [372, 285] on button "Submit" at bounding box center [373, 285] width 48 height 23
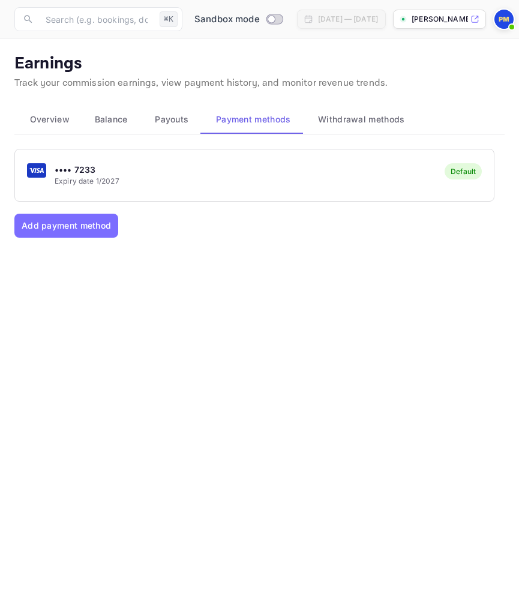
click at [63, 120] on span "Overview" at bounding box center [50, 119] width 40 height 14
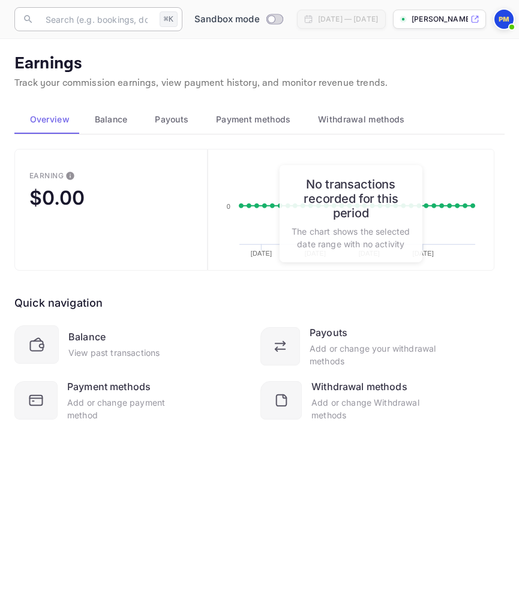
click at [79, 23] on input "text" at bounding box center [96, 19] width 116 height 24
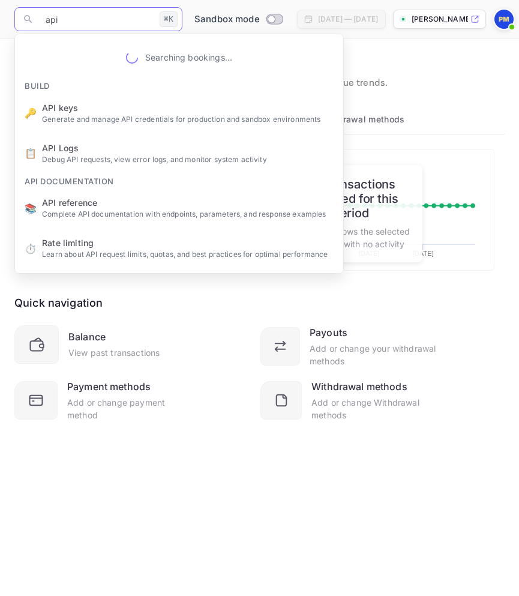
type input "api"
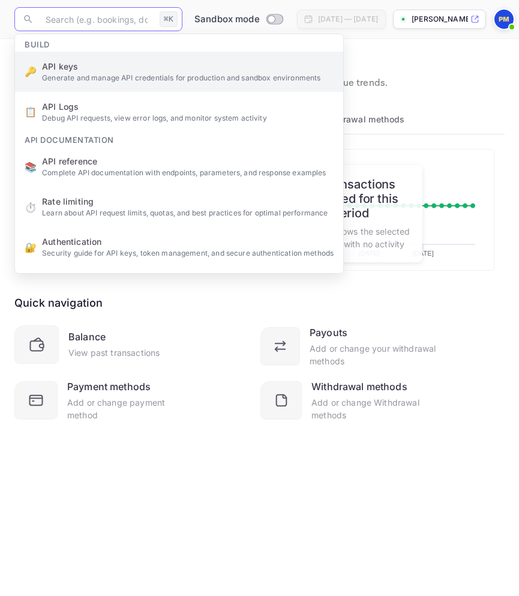
click at [59, 65] on ul "Build 🔑 API keys Generate and manage API credentials for production and sandbox…" at bounding box center [179, 279] width 328 height 491
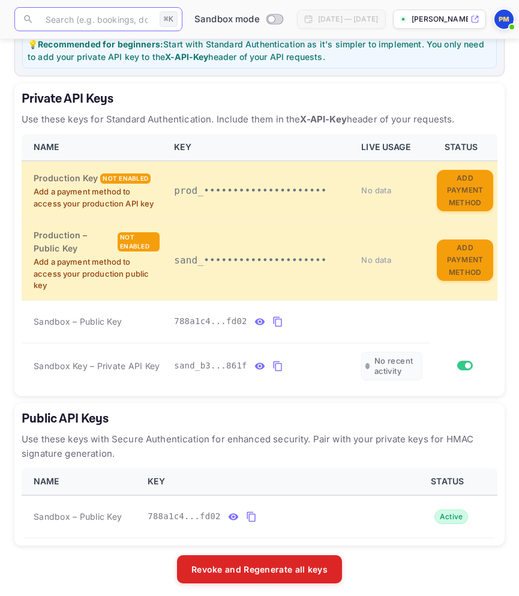
scroll to position [236, 0]
